Goal: Navigation & Orientation: Find specific page/section

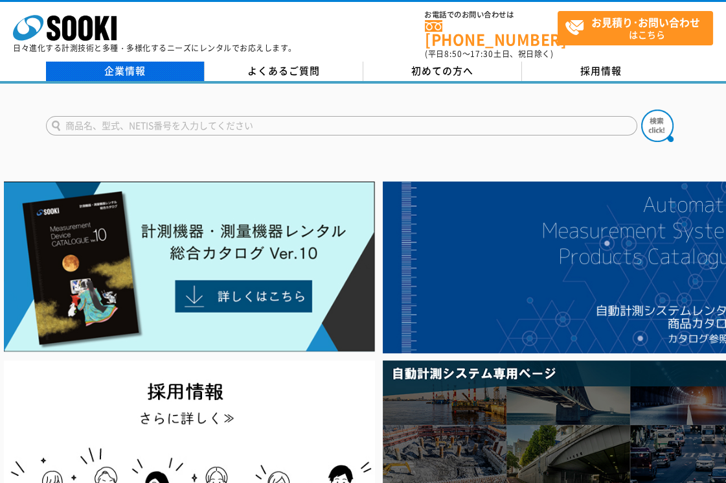
click at [130, 62] on link "企業情報" at bounding box center [125, 71] width 159 height 19
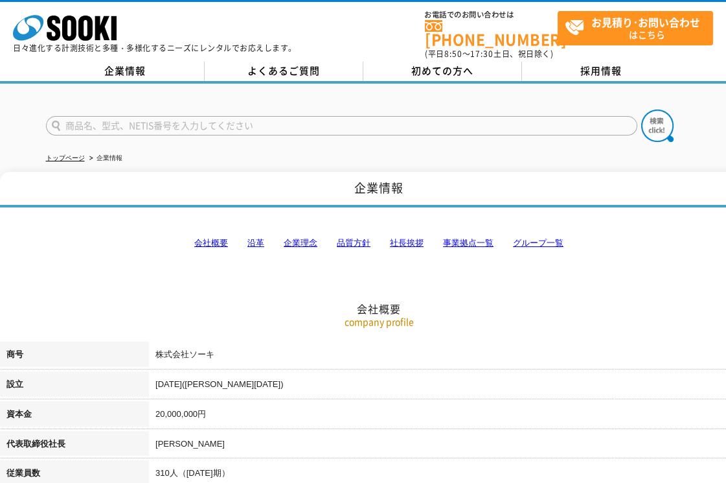
drag, startPoint x: 469, startPoint y: 232, endPoint x: 533, endPoint y: 349, distance: 132.8
click at [471, 238] on link "事業拠点一覧" at bounding box center [468, 243] width 51 height 10
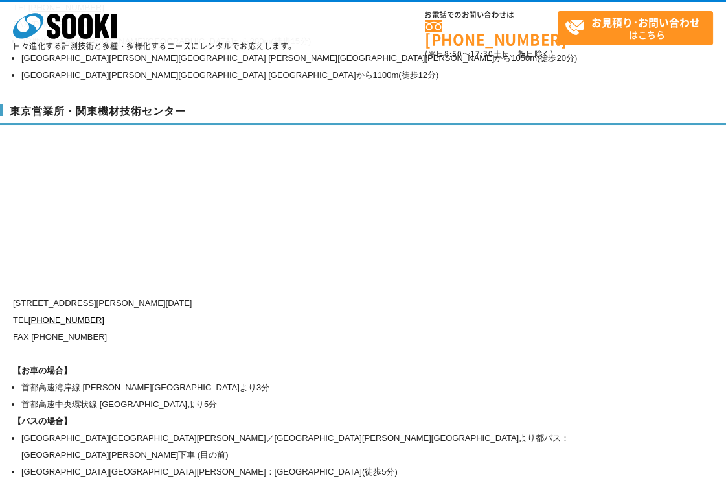
scroll to position [5280, 0]
